Goal: Task Accomplishment & Management: Complete application form

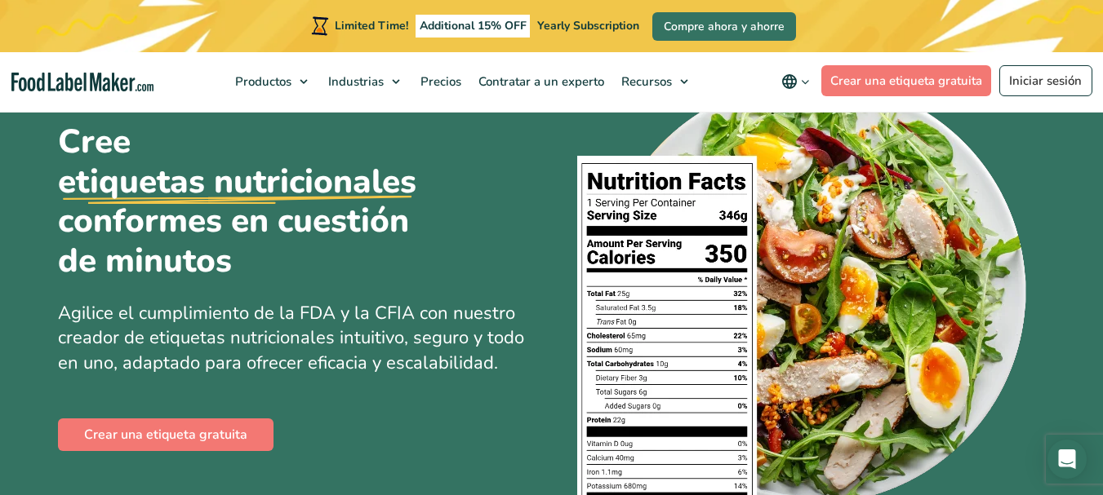
scroll to position [163, 0]
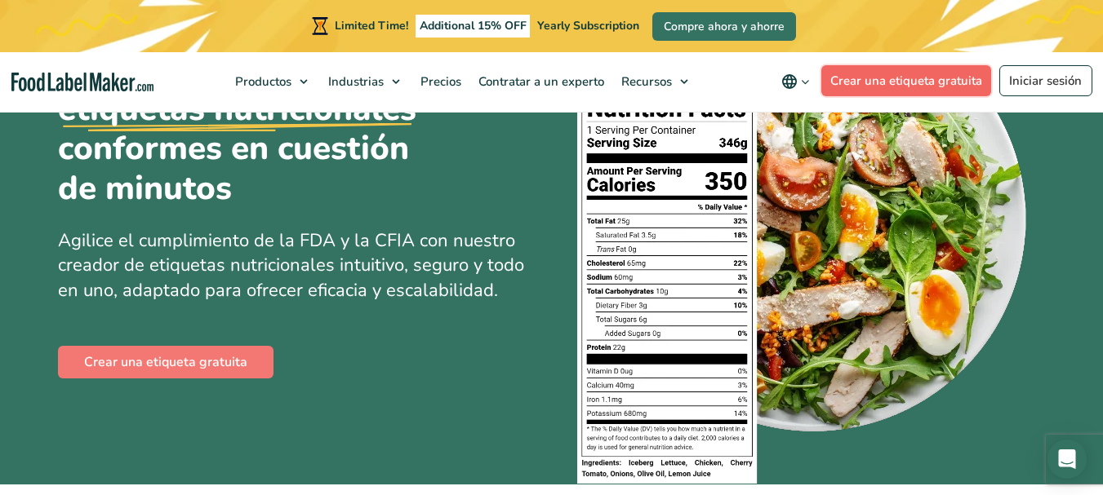
click at [929, 81] on link "Crear una etiqueta gratuita" at bounding box center [906, 80] width 171 height 31
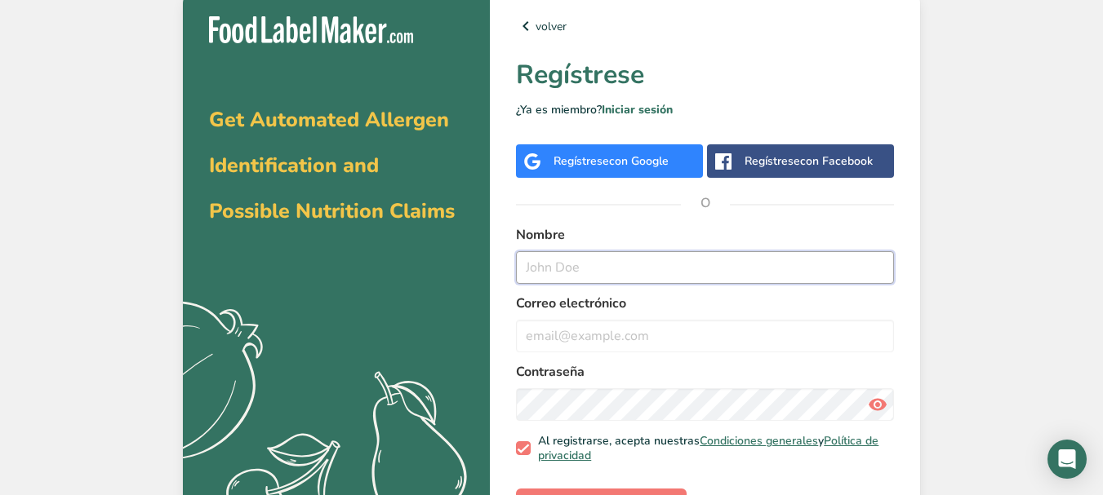
click at [615, 252] on input "text" at bounding box center [705, 267] width 378 height 33
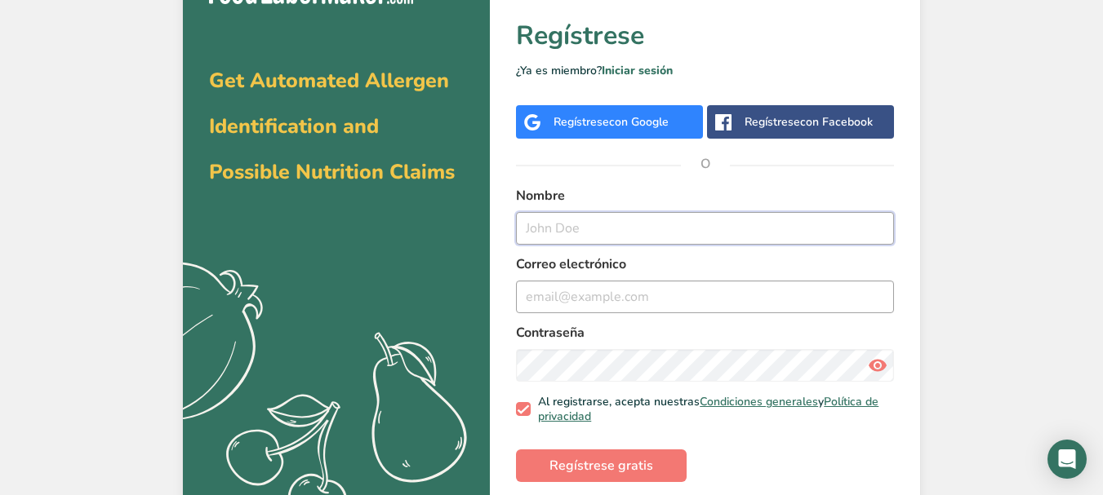
scroll to position [58, 0]
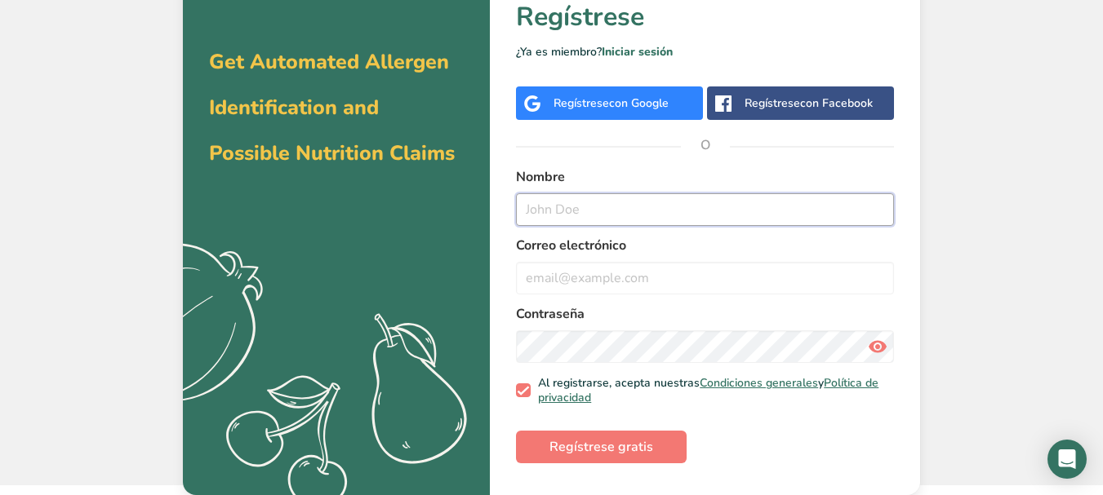
click at [598, 198] on input "text" at bounding box center [705, 209] width 378 height 33
type input "LUNA"
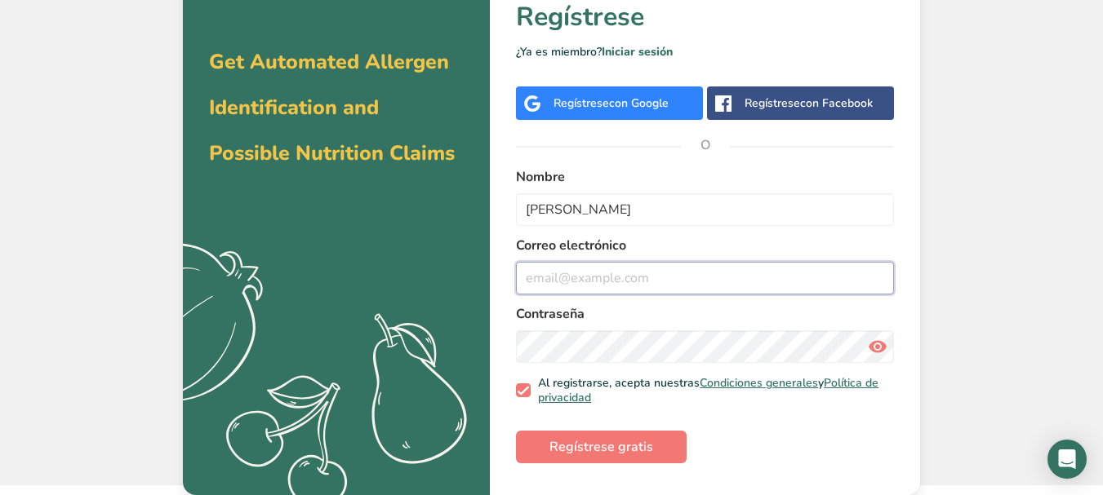
click at [557, 279] on input "email" at bounding box center [705, 278] width 378 height 33
type input "L"
type input "lsilva@agricolamacondo.cl"
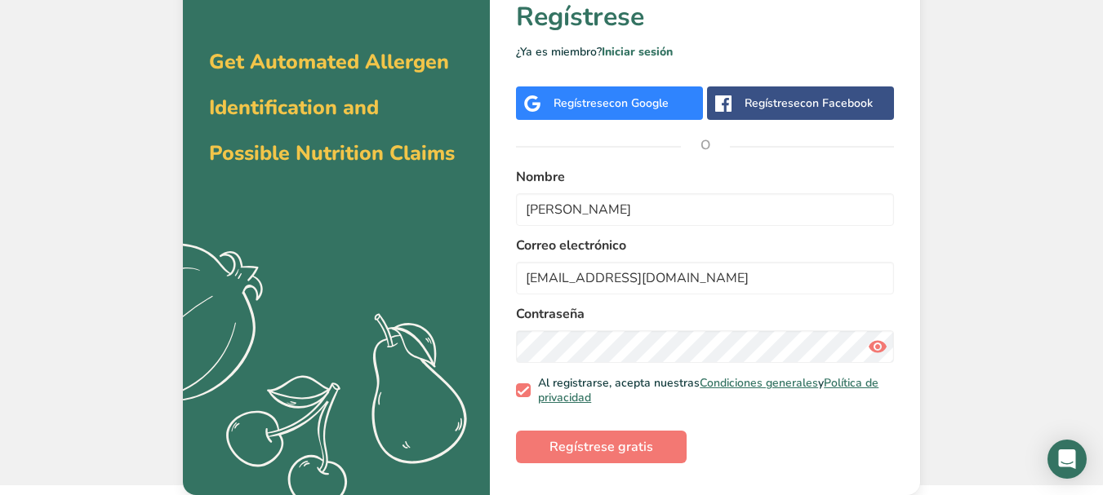
click at [615, 328] on div "Contraseña" at bounding box center [705, 333] width 378 height 59
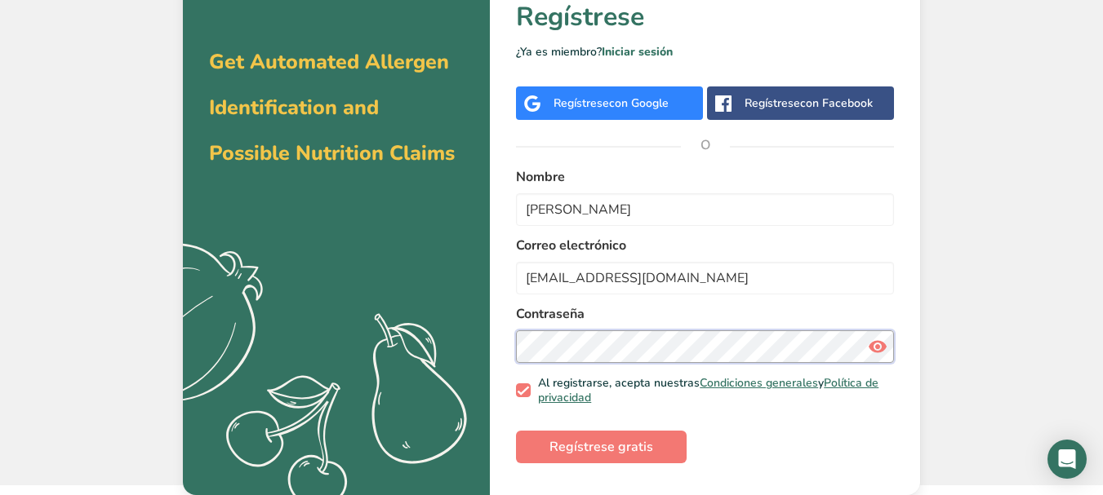
click at [285, 384] on section "Get Automated Allergen Identification and Possible Nutrition Claims .a{fill:#f5…" at bounding box center [551, 213] width 737 height 563
click at [431, 344] on section "Get Automated Allergen Identification and Possible Nutrition Claims .a{fill:#f5…" at bounding box center [551, 213] width 737 height 563
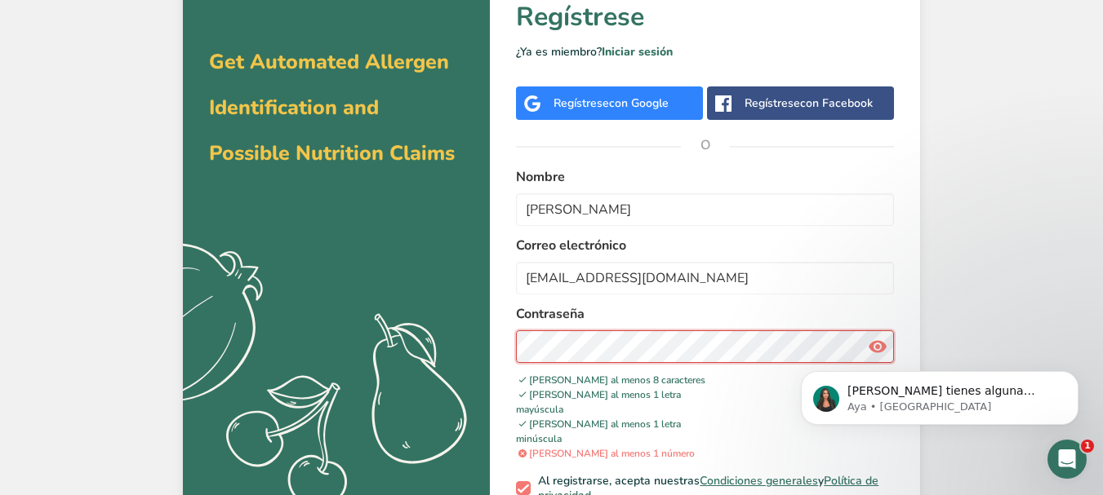
scroll to position [0, 0]
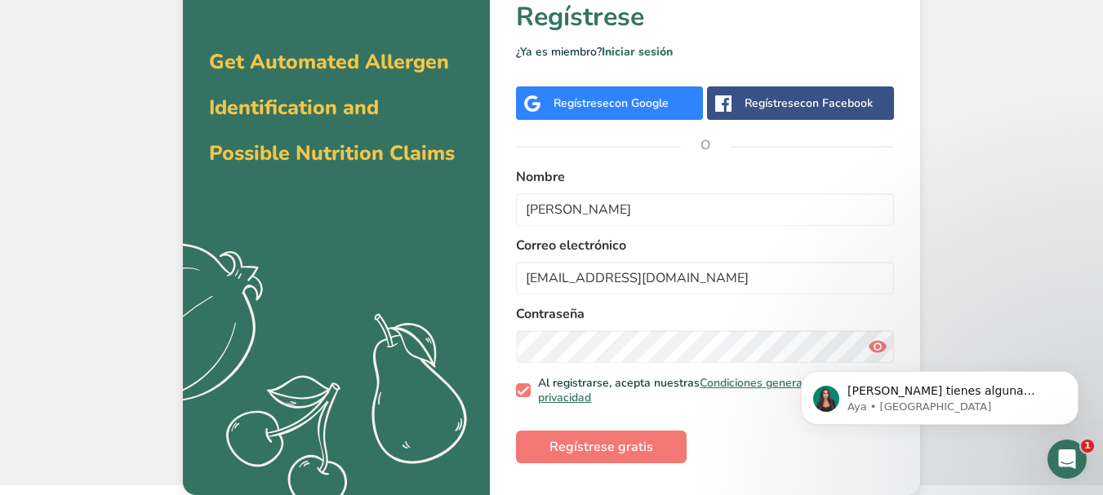
click at [872, 344] on body "Si tienes alguna pregunta no dudes en consultarnos. ¡Estamos aquí para ayudarte…" at bounding box center [939, 394] width 313 height 101
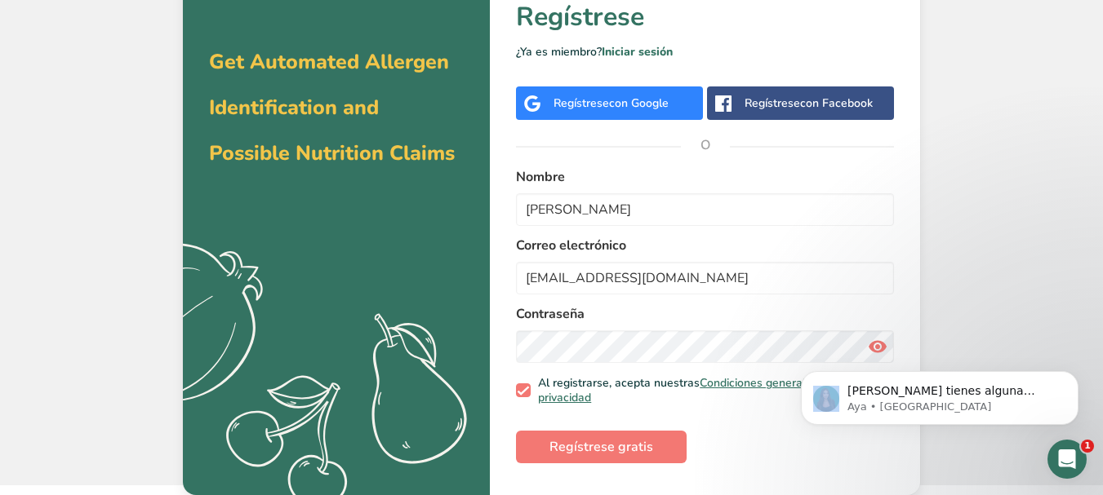
click at [872, 346] on body "Si tienes alguna pregunta no dudes en consultarnos. ¡Estamos aquí para ayudarte…" at bounding box center [939, 394] width 313 height 101
click at [870, 352] on body "Si tienes alguna pregunta no dudes en consultarnos. ¡Estamos aquí para ayudarte…" at bounding box center [939, 394] width 313 height 101
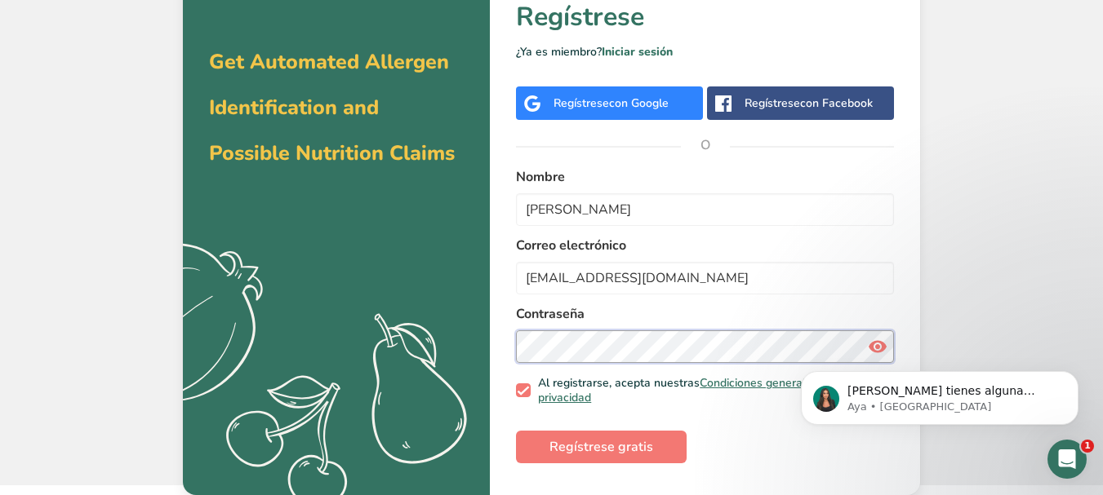
click at [358, 340] on section "Get Automated Allergen Identification and Possible Nutrition Claims .a{fill:#f5…" at bounding box center [551, 213] width 737 height 563
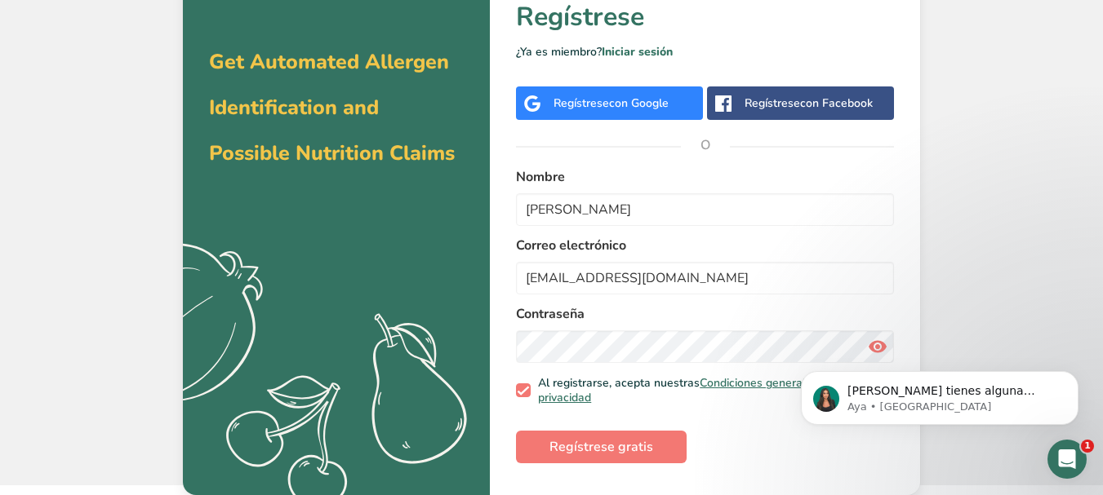
click html "Si tienes alguna pregunta no dudes en consultarnos. ¡Estamos aquí para ayudarte…"
click at [872, 349] on body "Si tienes alguna pregunta no dudes en consultarnos. ¡Estamos aquí para ayudarte…" at bounding box center [939, 394] width 313 height 101
drag, startPoint x: 86, startPoint y: 180, endPoint x: 863, endPoint y: 451, distance: 823.0
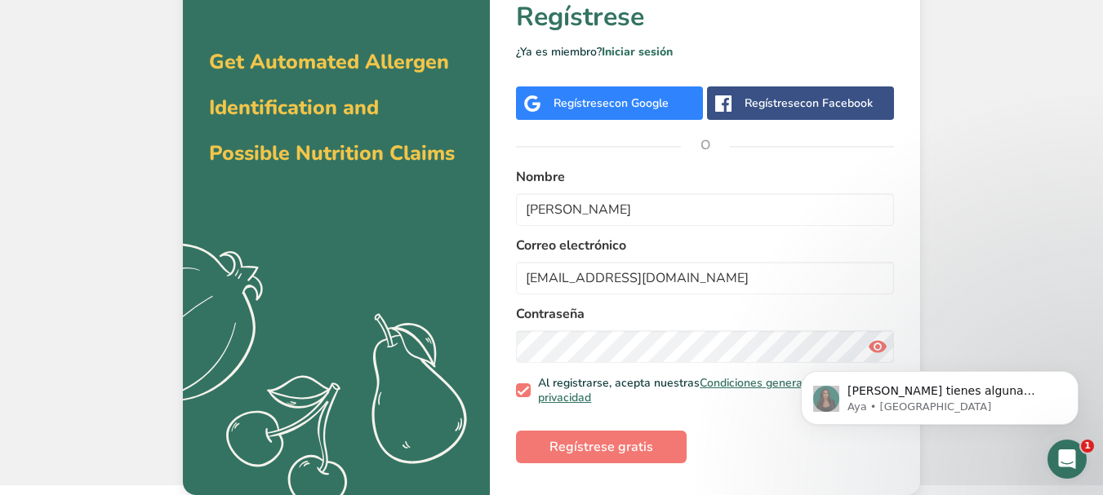
click at [855, 459] on form "Nombre LUNA Correo electrónico lsilva@agricolamacondo.cl Contraseña Al registra…" at bounding box center [705, 315] width 378 height 296
click at [875, 349] on body "Si tienes alguna pregunta no dudes en consultarnos. ¡Estamos aquí para ayudarte…" at bounding box center [939, 394] width 313 height 101
click at [871, 345] on body "Si tienes alguna pregunta no dudes en consultarnos. ¡Estamos aquí para ayudarte…" at bounding box center [939, 394] width 313 height 101
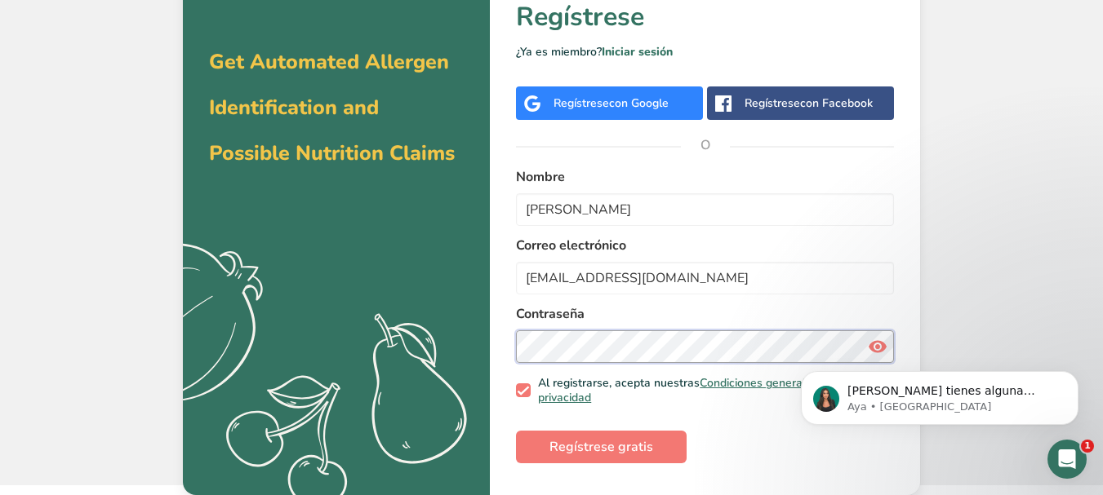
click at [291, 341] on section "Get Automated Allergen Identification and Possible Nutrition Claims .a{fill:#f5…" at bounding box center [551, 213] width 737 height 563
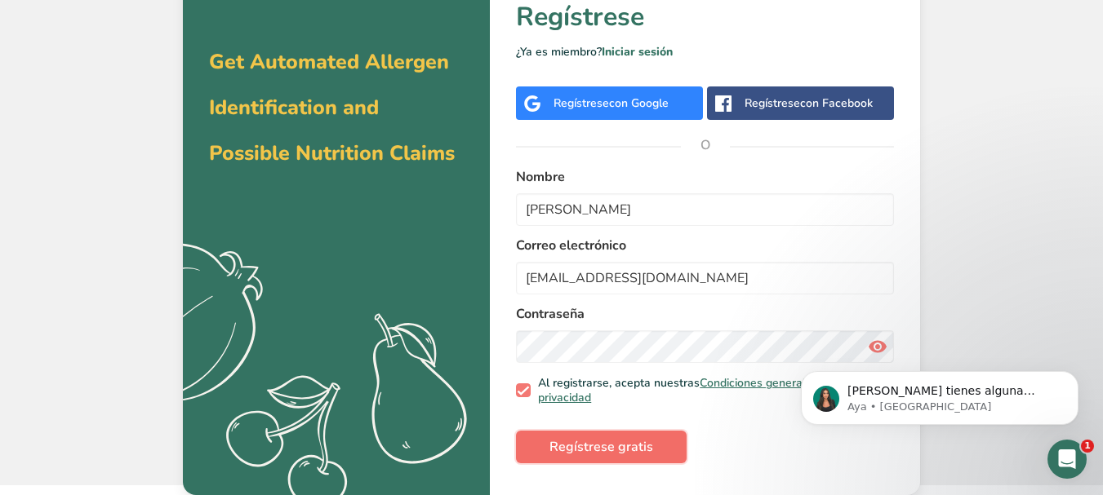
click at [602, 441] on span "Regístrese gratis" at bounding box center [601, 448] width 104 height 20
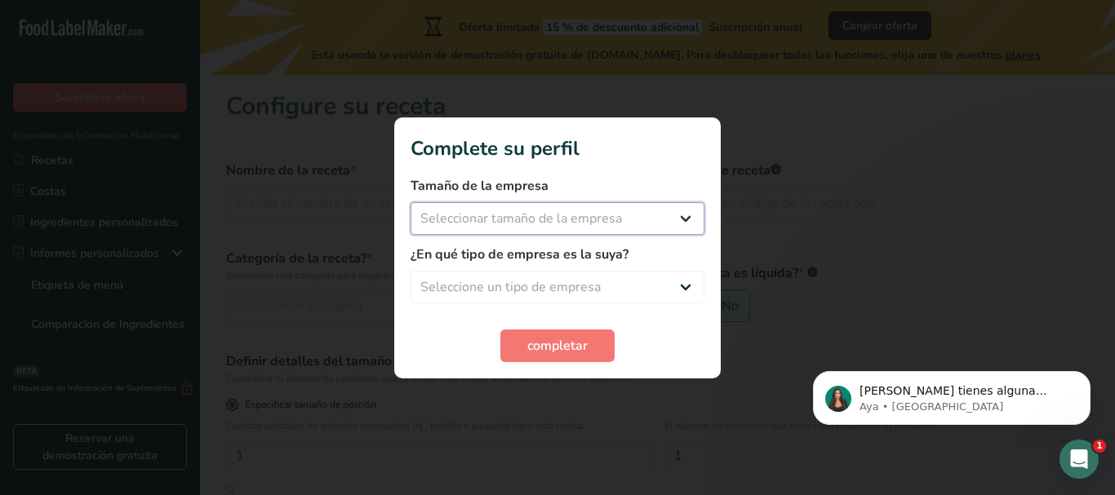
click at [691, 216] on select "Seleccionar tamaño de la empresa Menos de 10 empleados De 10 a 50 empleados De …" at bounding box center [558, 218] width 294 height 33
select select "2"
click at [411, 202] on select "Seleccionar tamaño de la empresa Menos de 10 empleados De 10 a 50 empleados De …" at bounding box center [558, 218] width 294 height 33
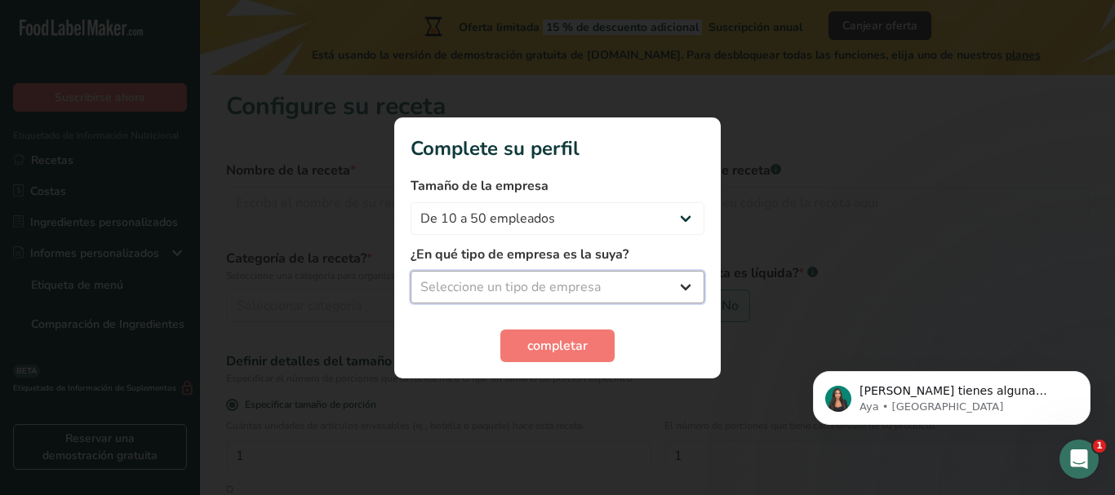
click at [555, 288] on select "Seleccione un tipo de empresa Fabricante de alimentos envasados Restaurante y c…" at bounding box center [558, 287] width 294 height 33
select select "8"
click at [411, 271] on select "Seleccione un tipo de empresa Fabricante de alimentos envasados Restaurante y c…" at bounding box center [558, 287] width 294 height 33
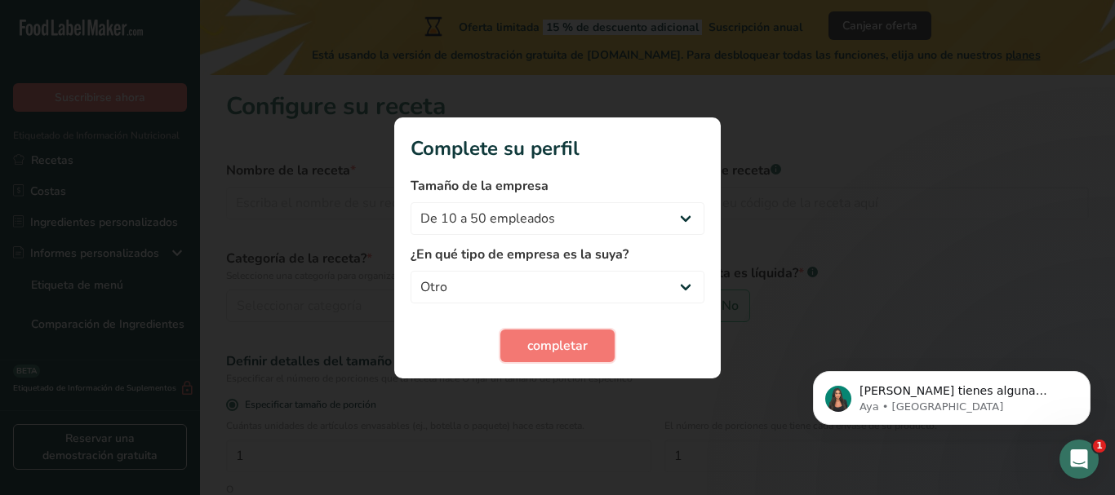
click at [540, 342] on span "completar" at bounding box center [557, 346] width 60 height 20
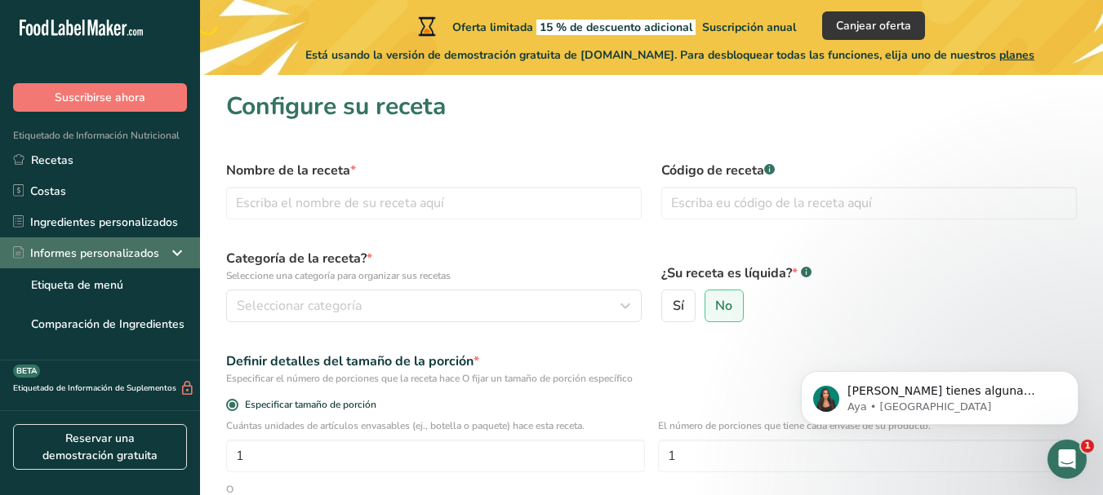
click at [167, 253] on icon at bounding box center [177, 252] width 20 height 29
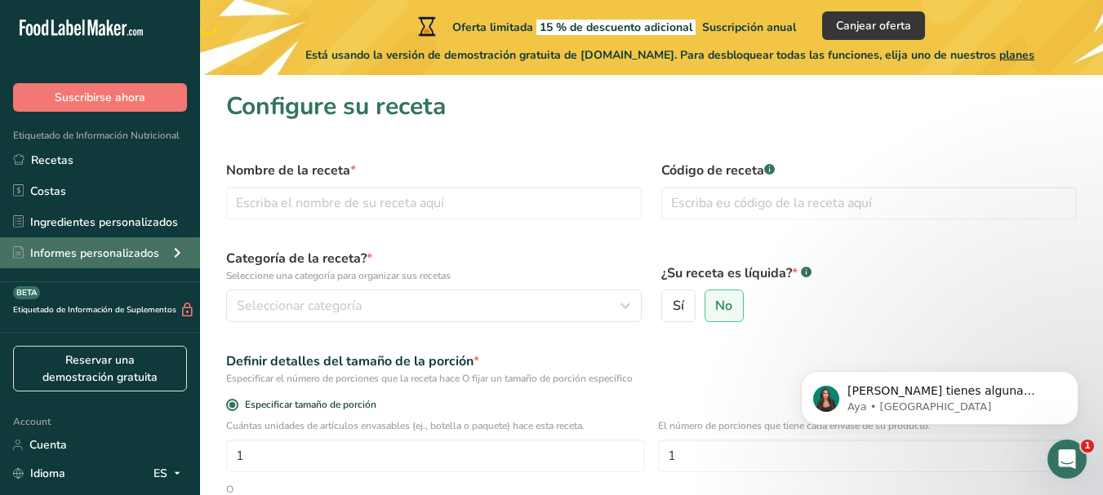
click at [167, 253] on icon at bounding box center [177, 252] width 20 height 29
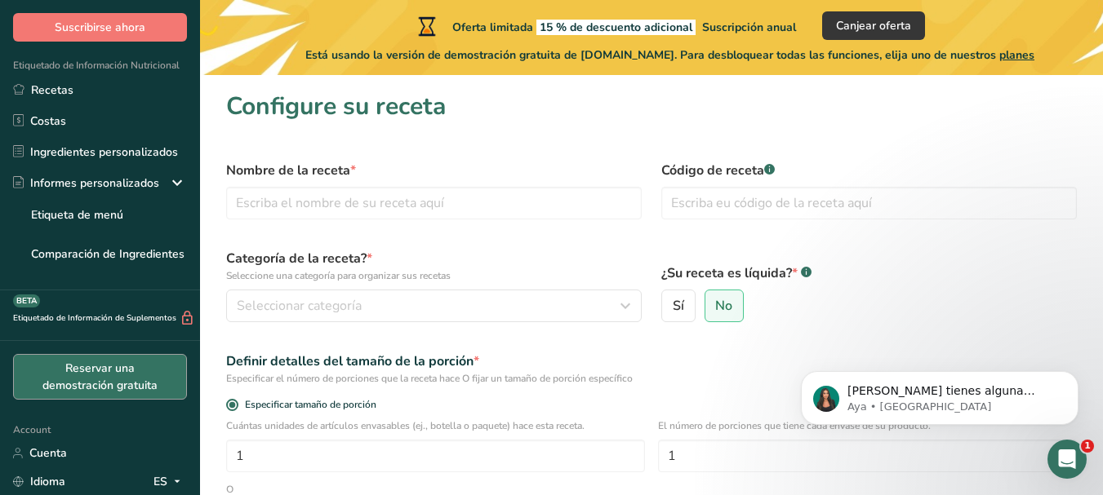
scroll to position [56, 0]
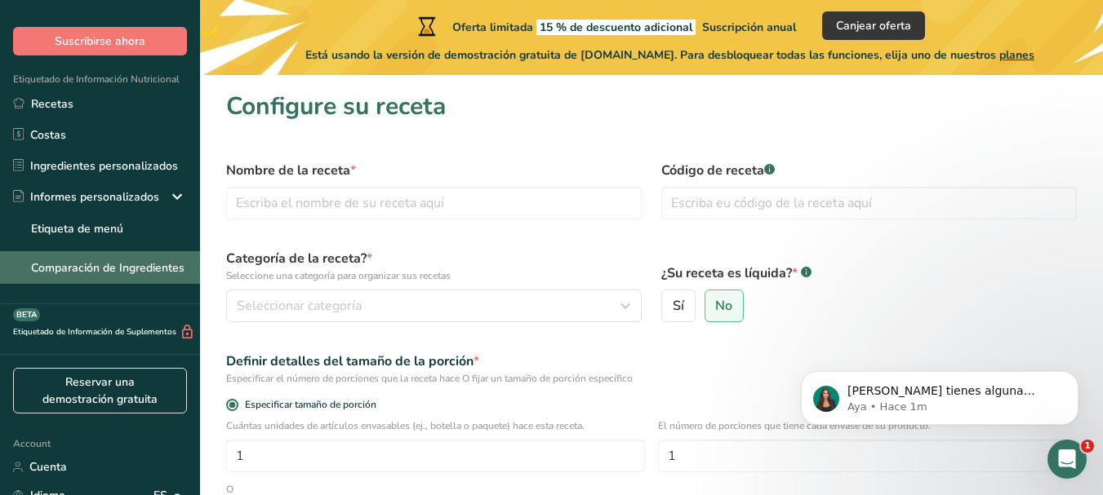
click at [47, 272] on link "Comparación de Ingredientes" at bounding box center [100, 267] width 200 height 33
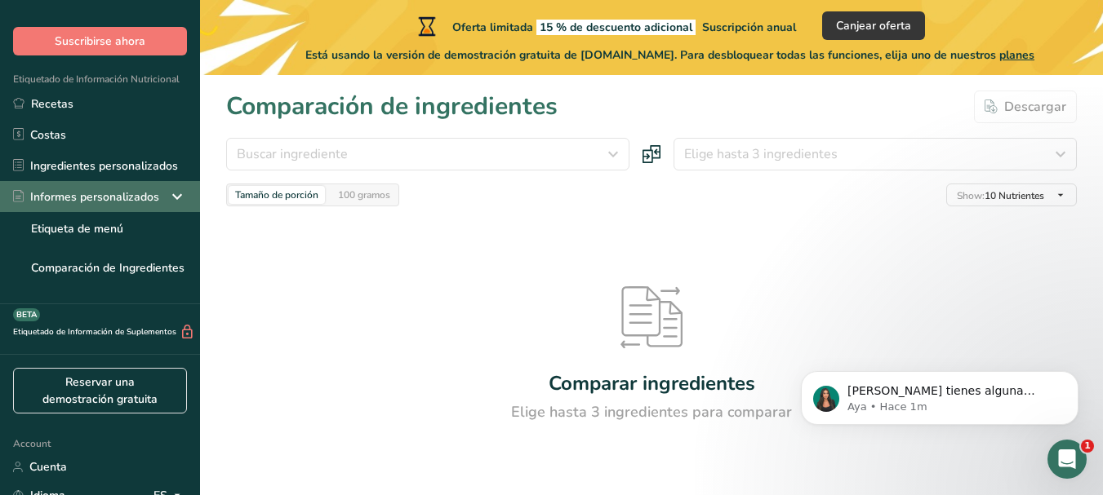
click at [167, 198] on icon at bounding box center [177, 196] width 20 height 29
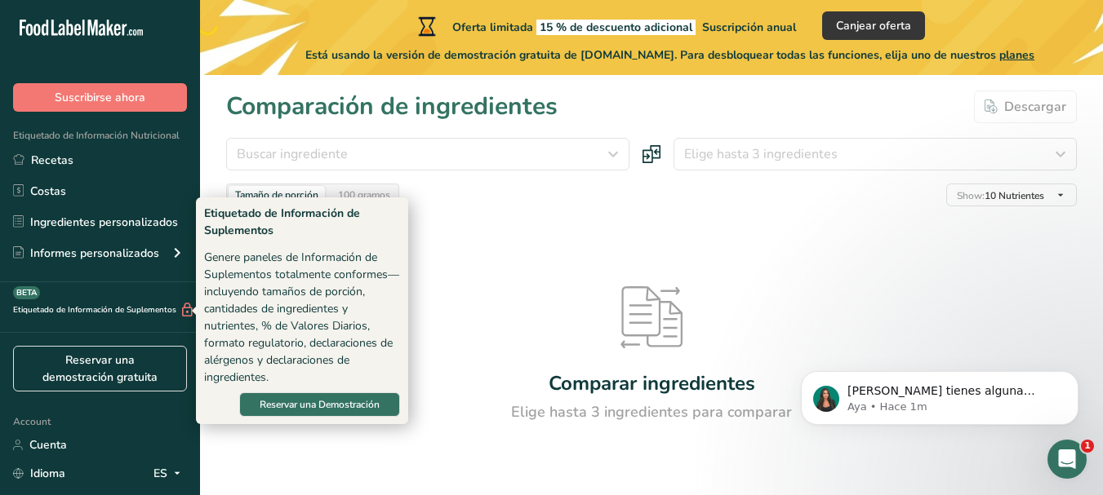
click at [187, 307] on icon at bounding box center [188, 310] width 16 height 17
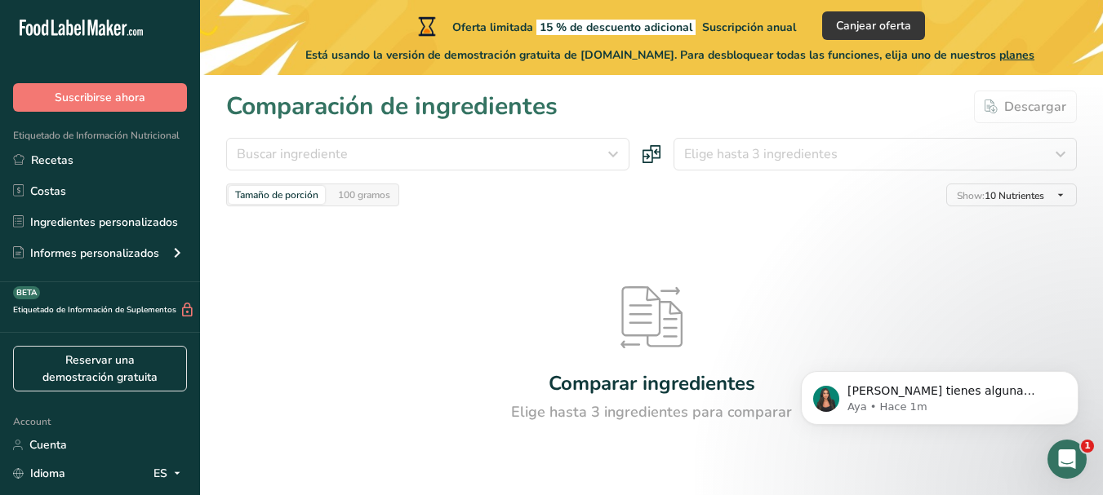
click at [137, 314] on div "Etiquetado de Información de Suplementos BETA" at bounding box center [97, 310] width 195 height 17
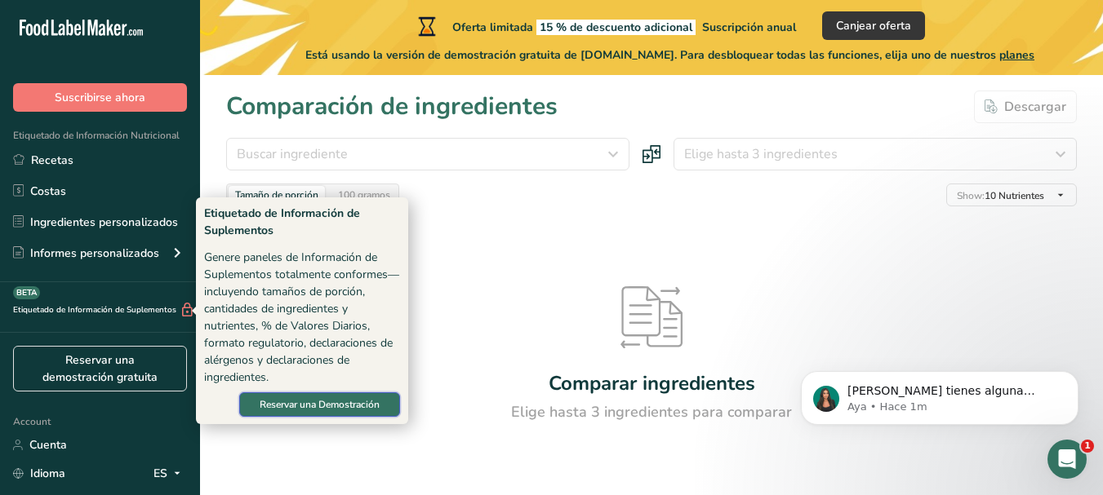
click at [323, 409] on span "Reservar una Demostración" at bounding box center [320, 405] width 120 height 15
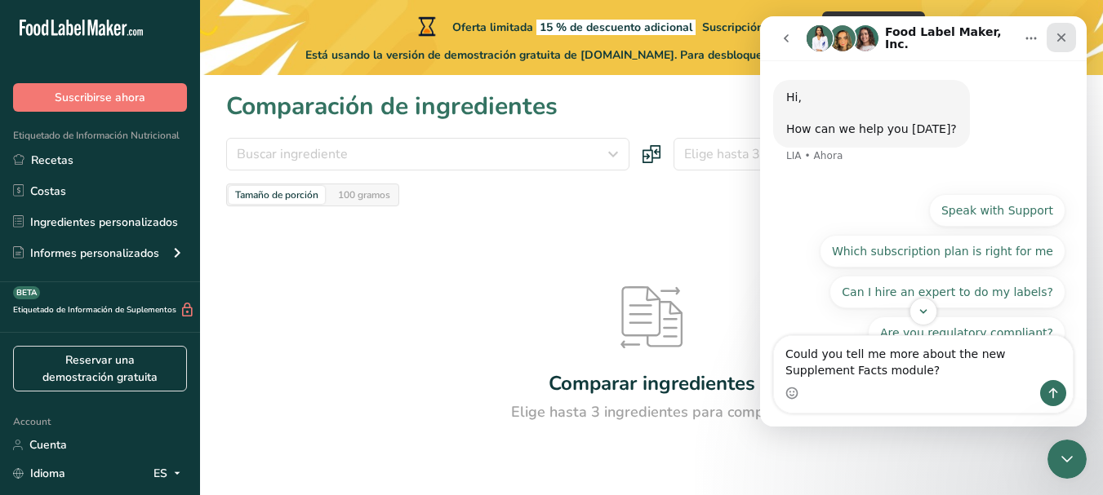
click at [1056, 33] on icon "Cerrar" at bounding box center [1061, 37] width 13 height 13
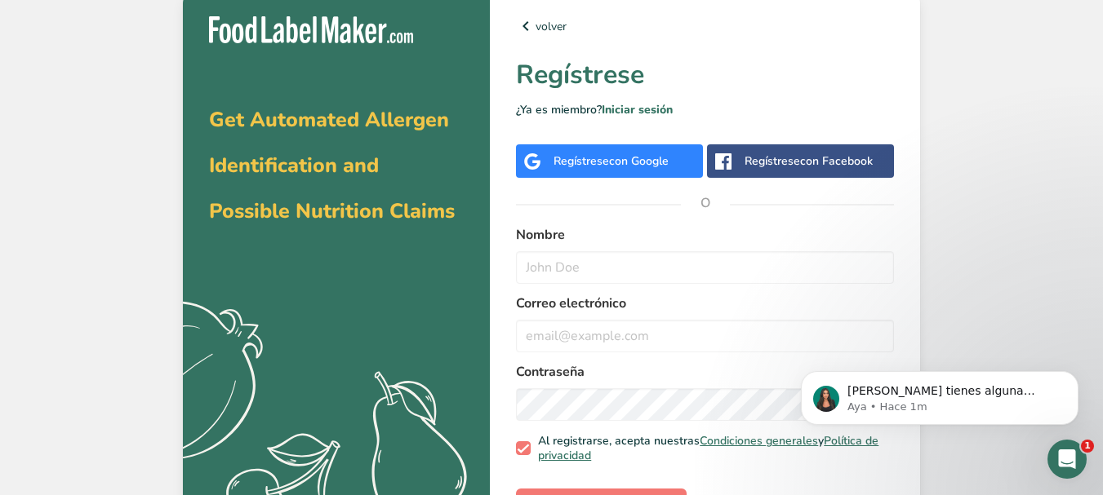
scroll to position [58, 0]
